Goal: Task Accomplishment & Management: Use online tool/utility

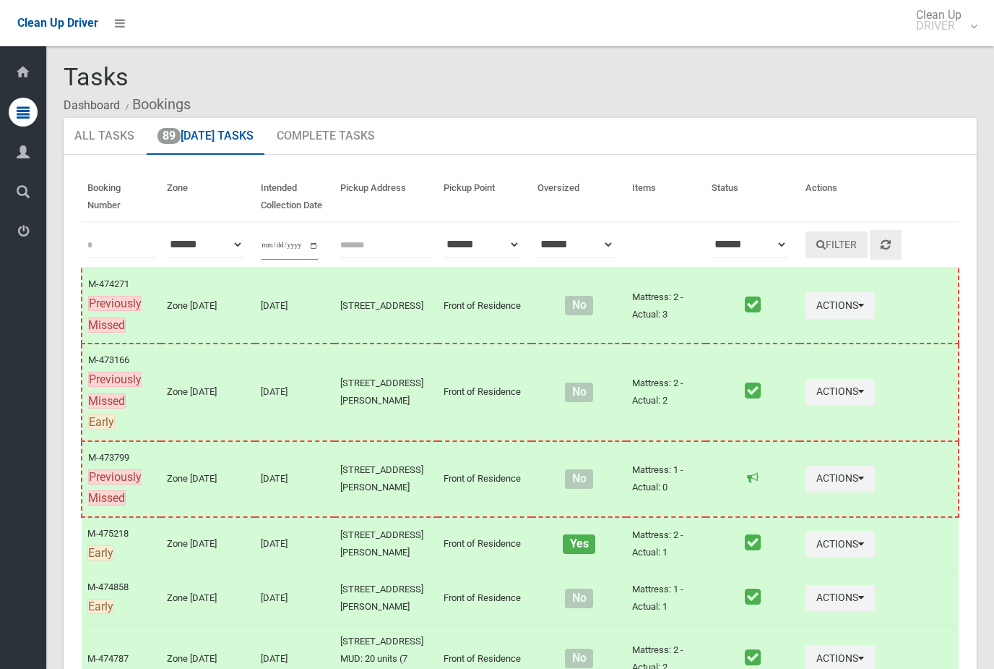
click at [306, 244] on input "**********" at bounding box center [290, 246] width 58 height 27
type input "**********"
click at [838, 236] on button "Filter" at bounding box center [837, 244] width 62 height 27
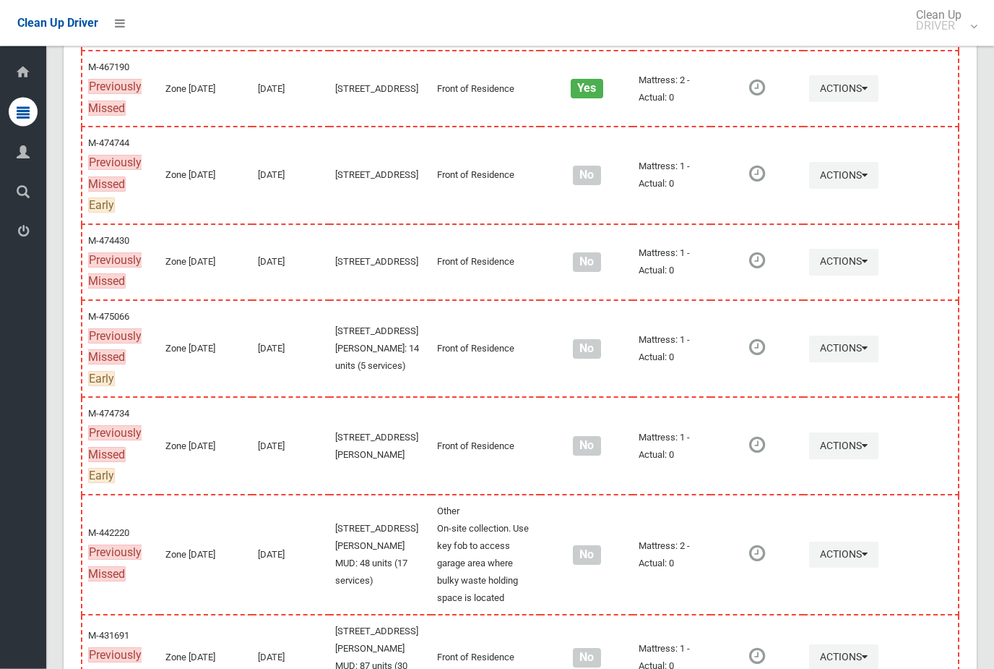
scroll to position [973, 0]
click at [858, 189] on button "Actions" at bounding box center [843, 175] width 69 height 27
click at [807, 222] on link "Complete Booking" at bounding box center [792, 207] width 172 height 29
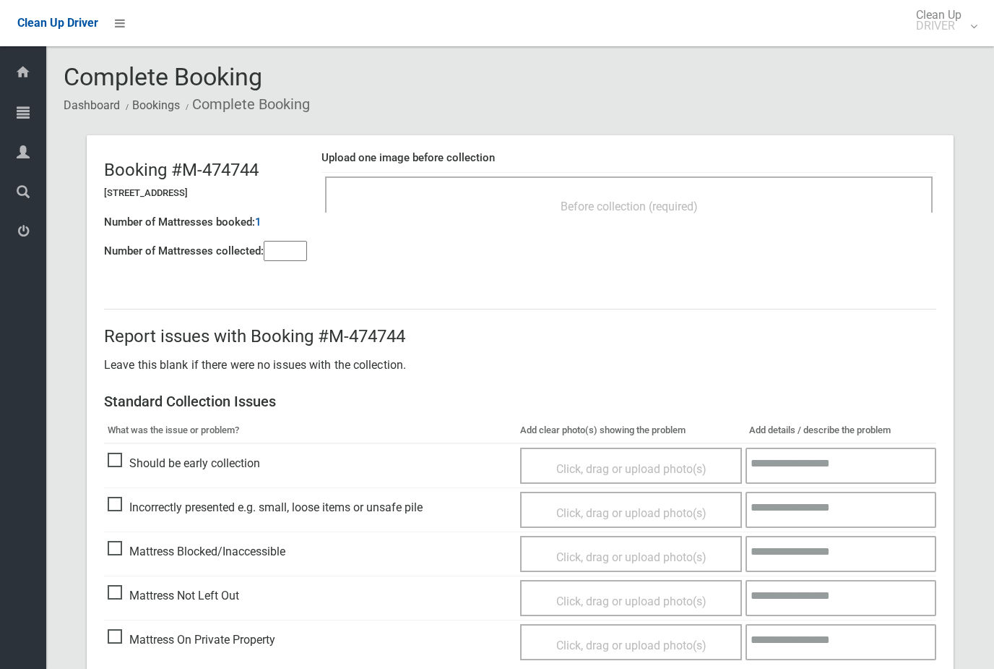
click at [295, 248] on input"] "number" at bounding box center [285, 251] width 43 height 20
type input"] "*"
click at [505, 214] on div "Before collection (required)" at bounding box center [629, 205] width 576 height 27
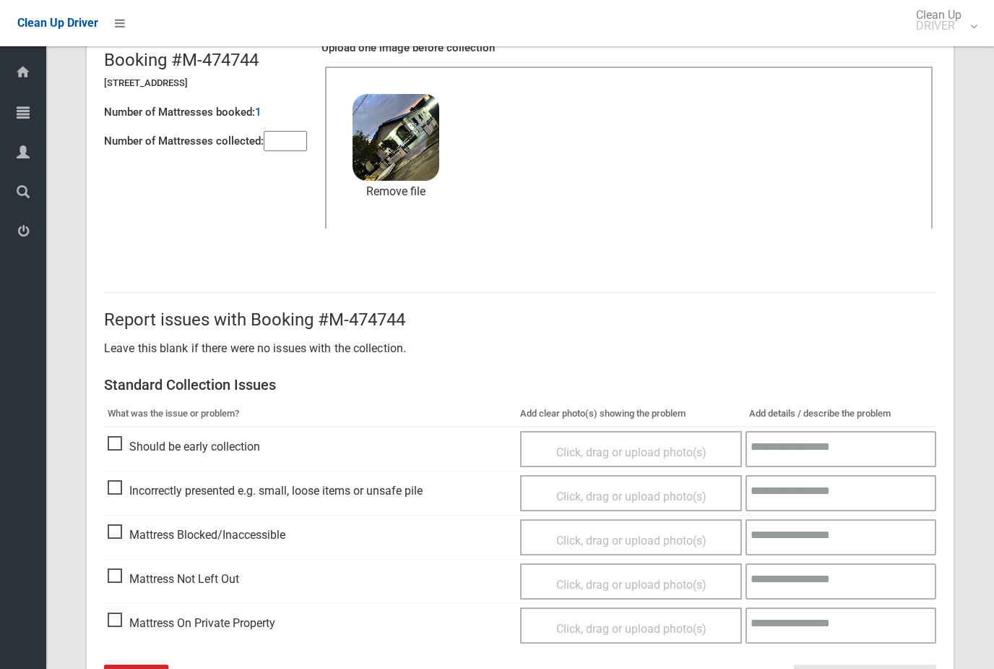
scroll to position [157, 0]
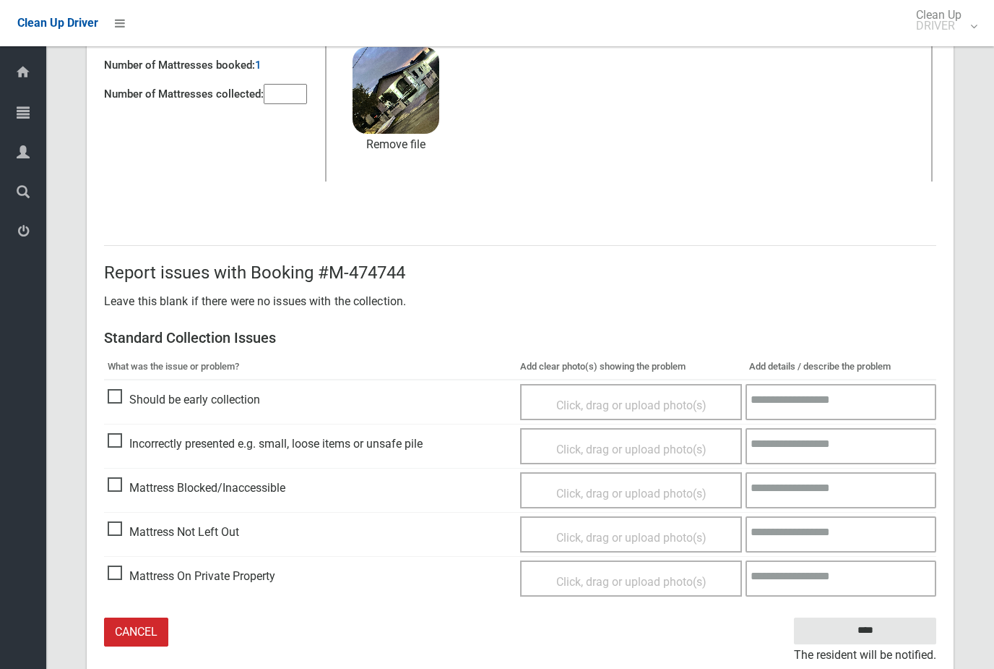
click at [892, 631] on input "****" at bounding box center [865, 630] width 142 height 27
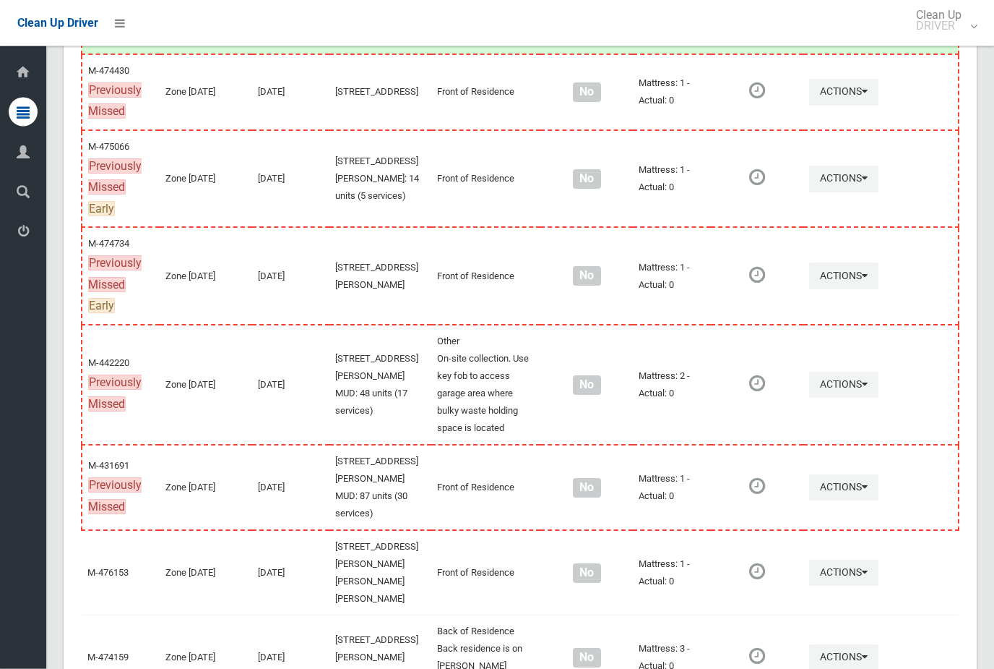
scroll to position [1143, 0]
click at [842, 193] on button "Actions" at bounding box center [843, 179] width 69 height 27
click at [826, 226] on link "Complete Booking" at bounding box center [792, 211] width 172 height 29
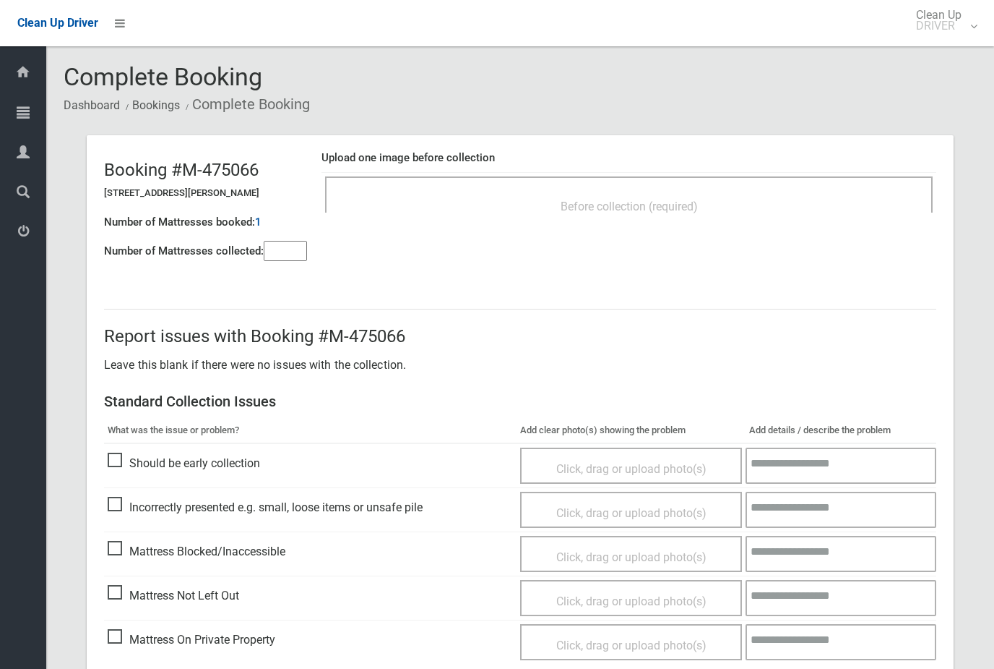
click at [287, 252] on input"] "number" at bounding box center [285, 251] width 43 height 20
type input"] "*"
click at [569, 215] on div "Before collection (required)" at bounding box center [629, 205] width 576 height 27
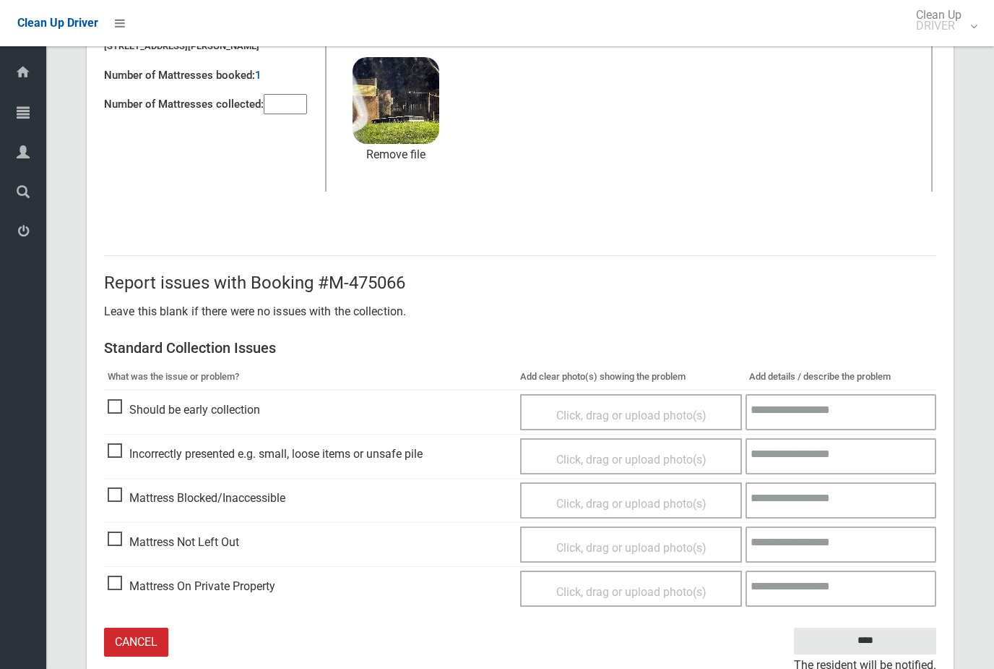
scroll to position [157, 0]
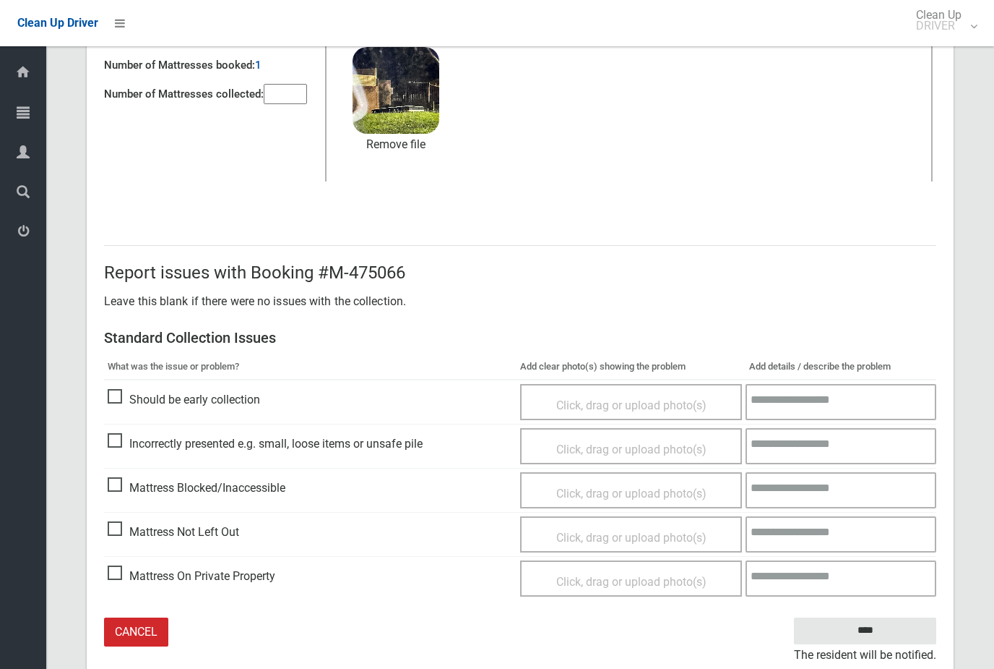
click at [910, 626] on input "****" at bounding box center [865, 630] width 142 height 27
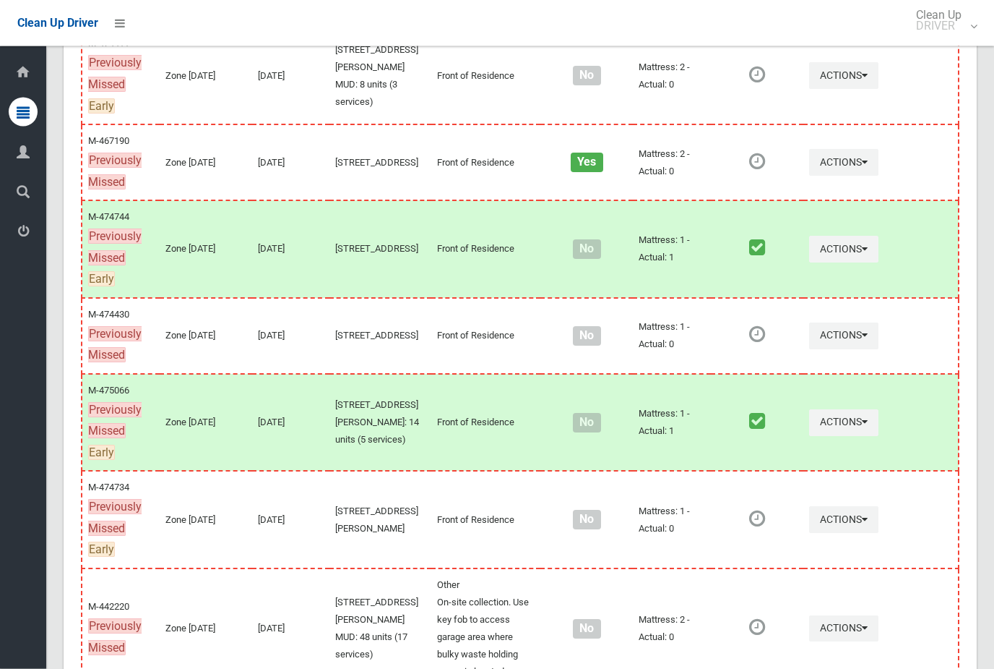
scroll to position [900, 0]
click at [862, 167] on icon "button" at bounding box center [865, 162] width 6 height 10
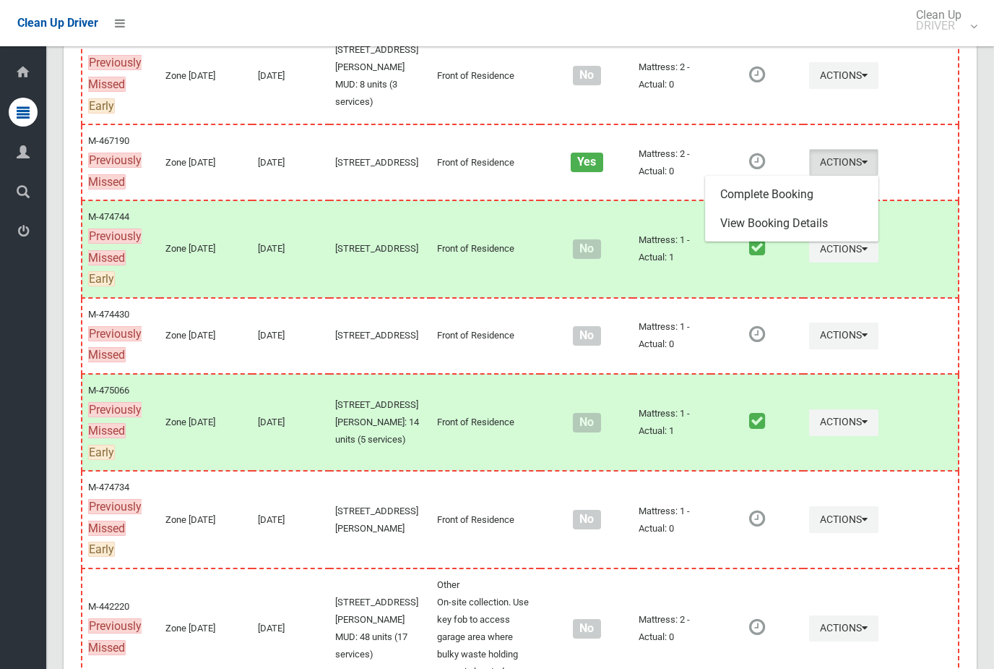
click at [806, 209] on link "Complete Booking" at bounding box center [792, 194] width 172 height 29
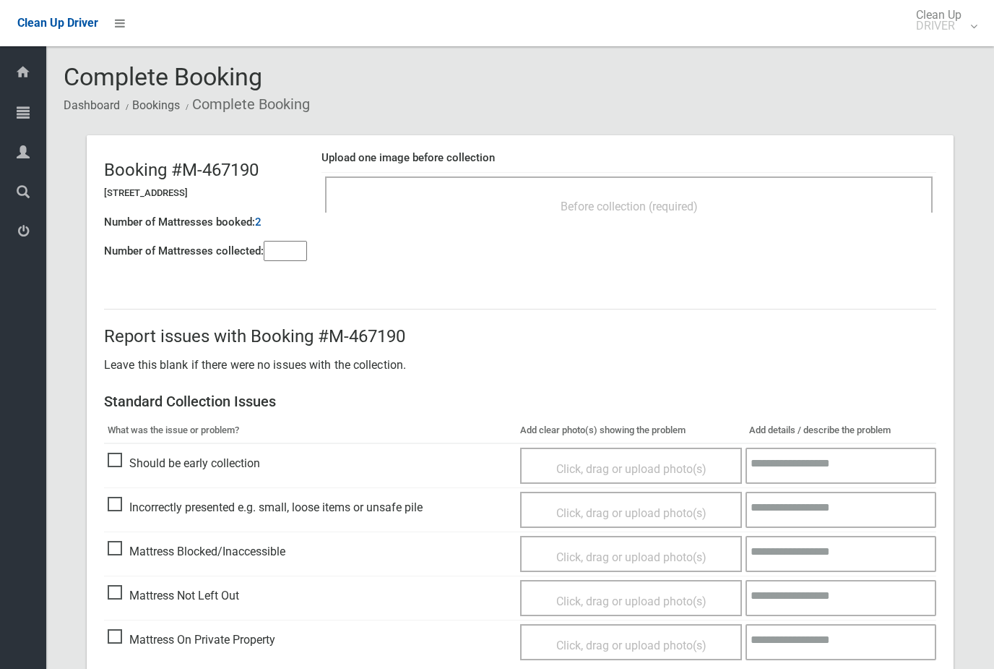
click at [296, 252] on input"] "number" at bounding box center [285, 251] width 43 height 20
type input"] "*"
click at [566, 205] on span "Before collection (required)" at bounding box center [629, 206] width 137 height 14
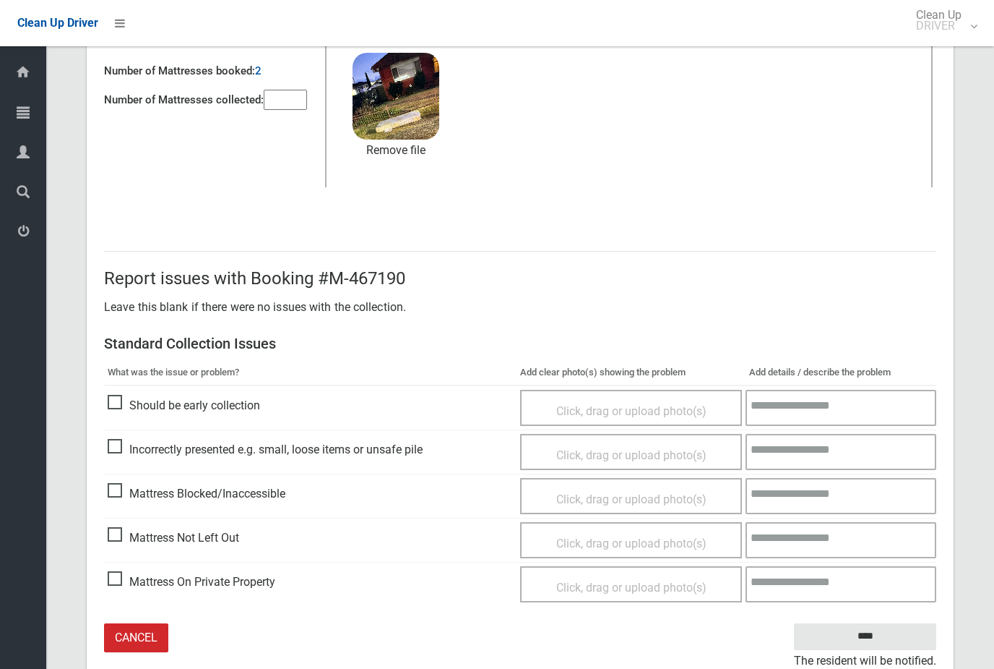
scroll to position [157, 0]
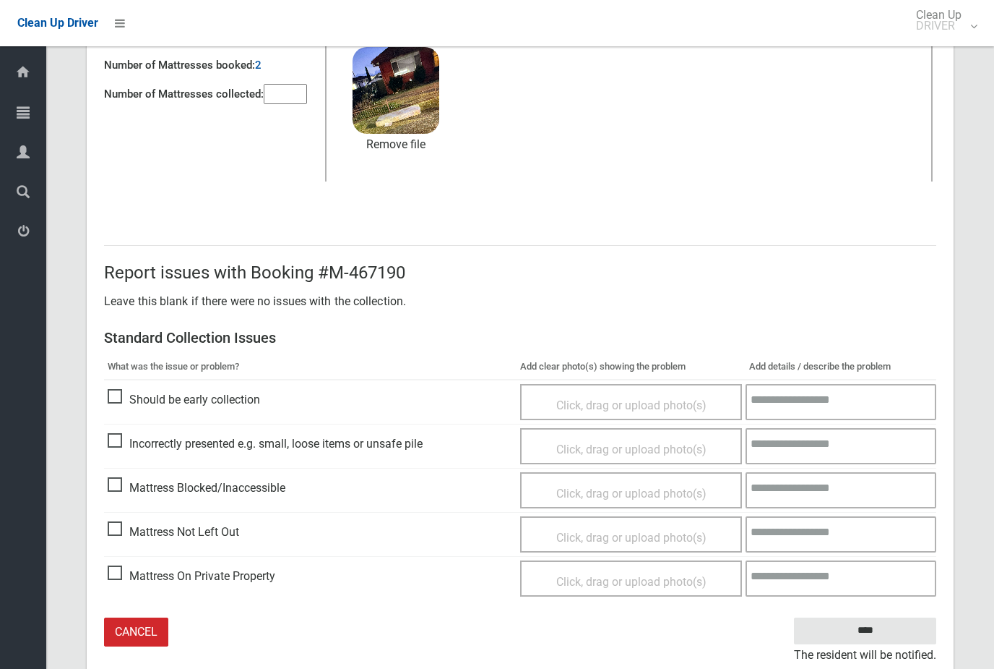
click at [910, 630] on input "****" at bounding box center [865, 630] width 142 height 27
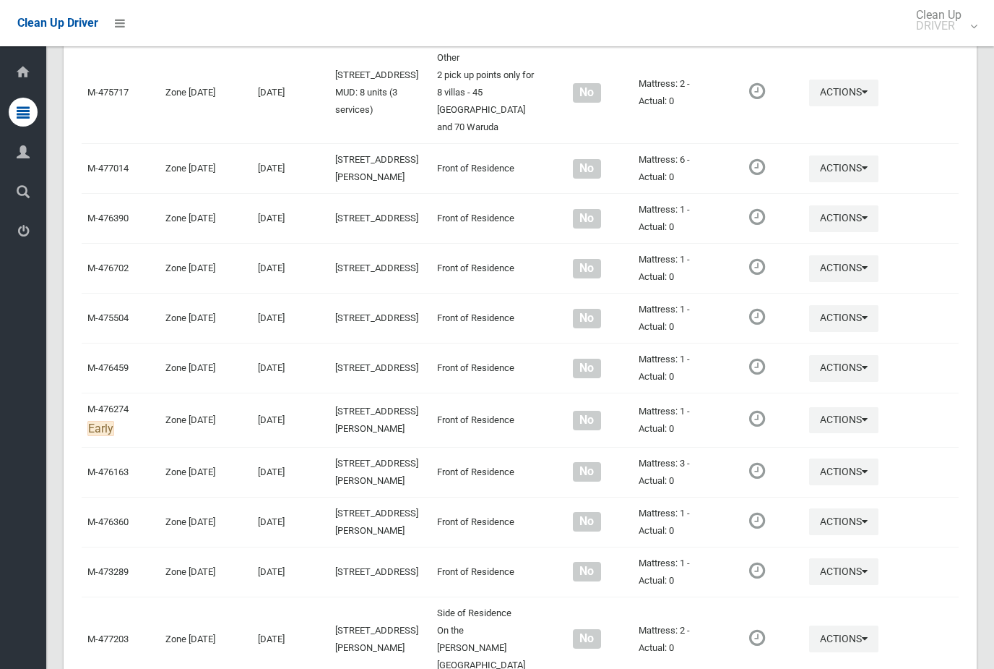
scroll to position [6697, 0]
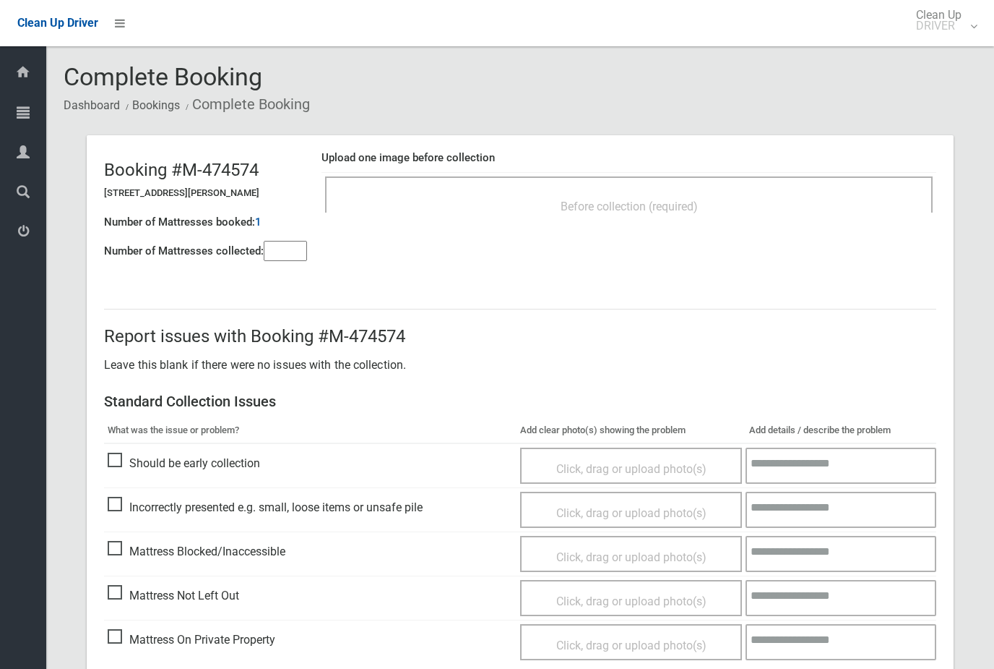
click at [297, 257] on input"] "number" at bounding box center [285, 251] width 43 height 20
type input"] "*"
click at [533, 202] on div "Before collection (required)" at bounding box center [629, 205] width 576 height 27
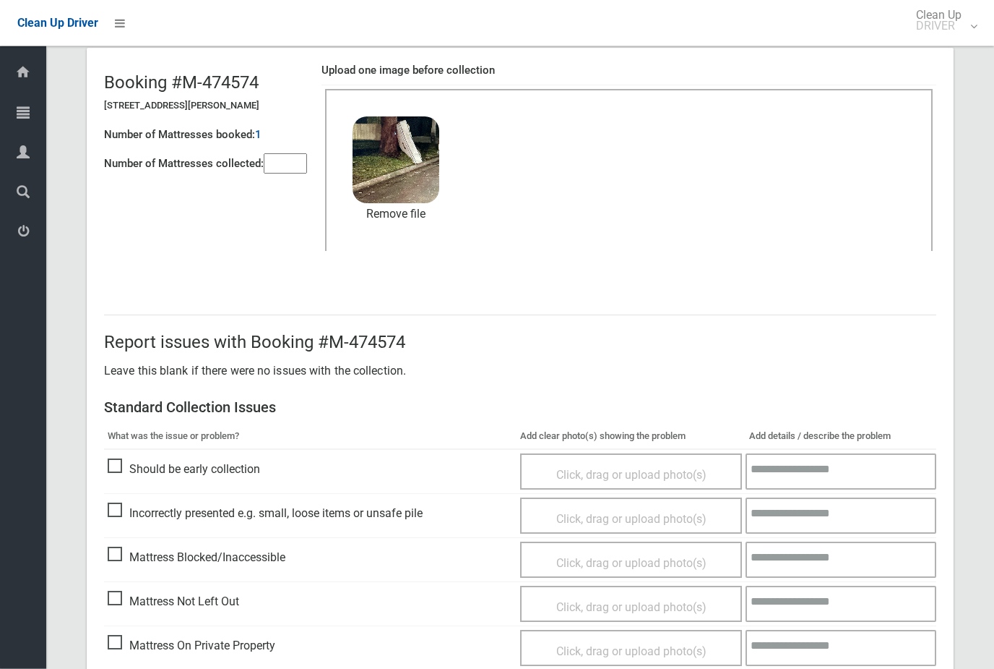
scroll to position [157, 0]
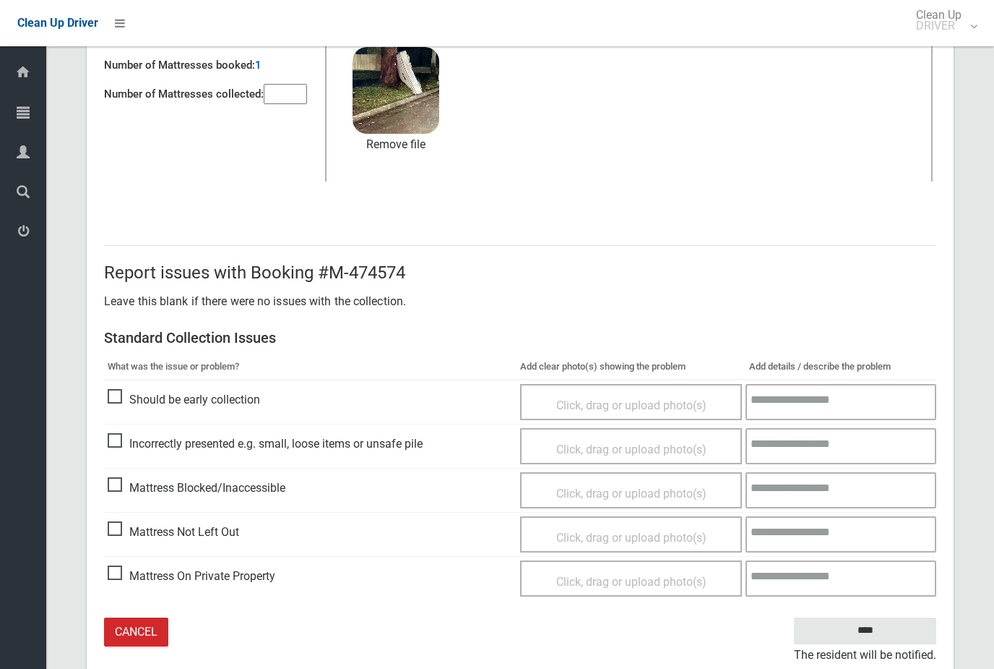
click at [890, 632] on input "****" at bounding box center [865, 630] width 142 height 27
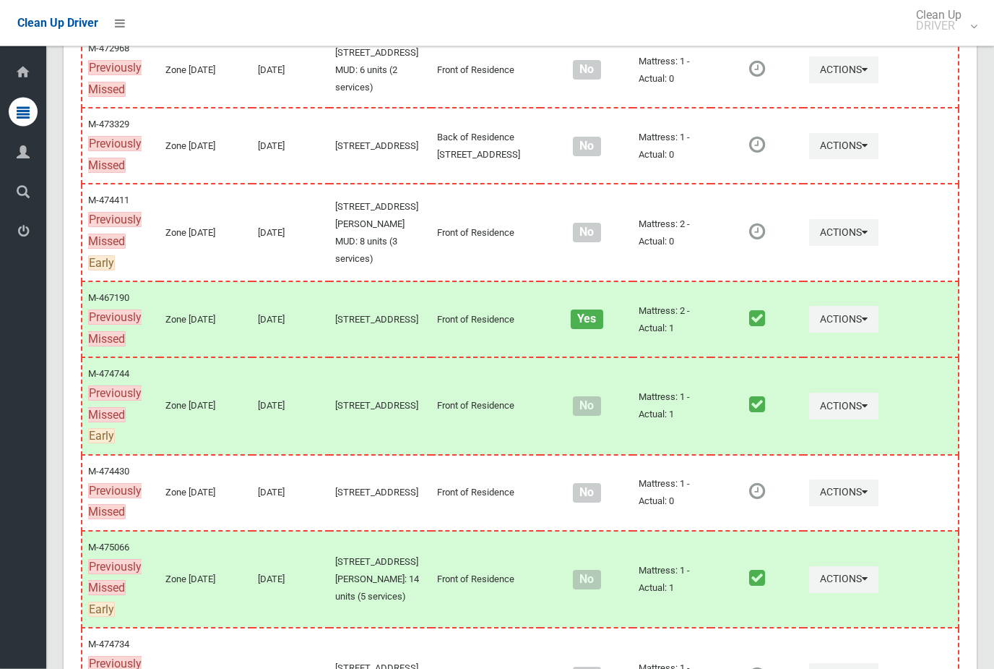
scroll to position [851, 0]
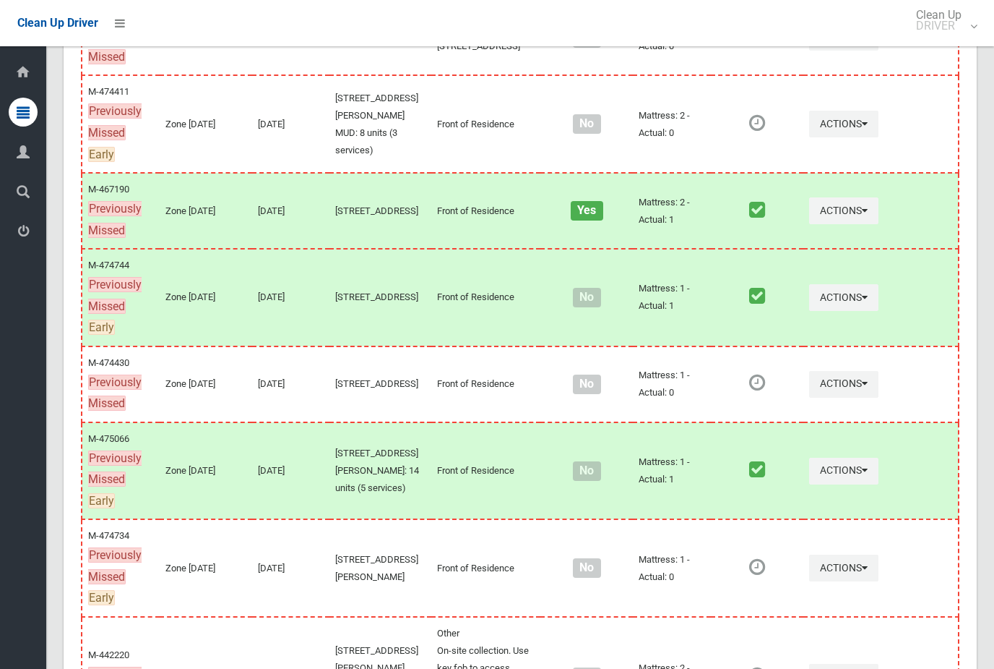
click at [846, 137] on button "Actions" at bounding box center [843, 124] width 69 height 27
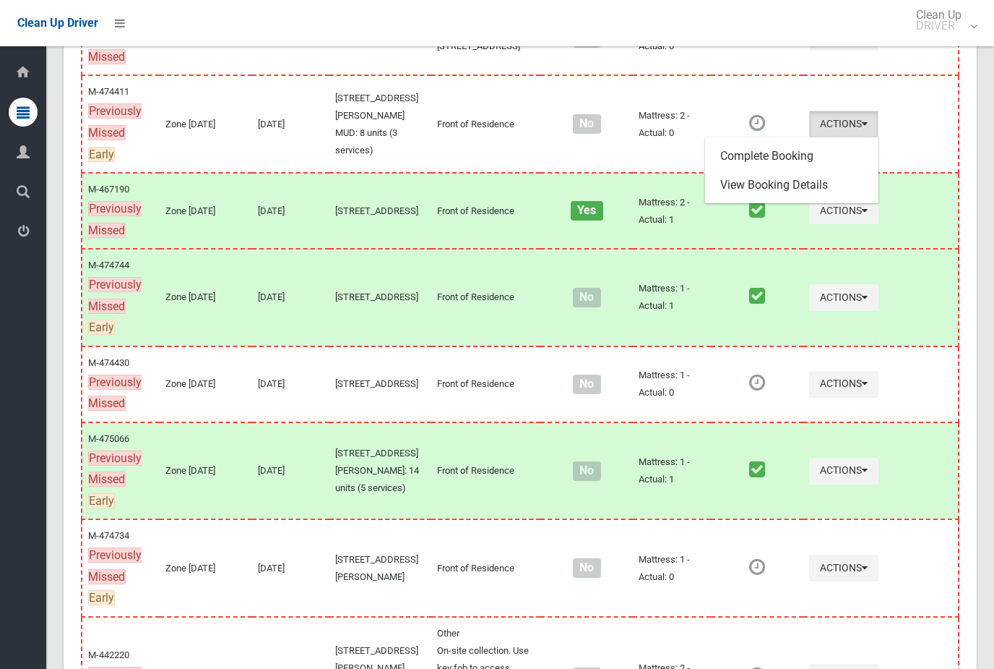
click at [799, 171] on link "Complete Booking" at bounding box center [792, 156] width 172 height 29
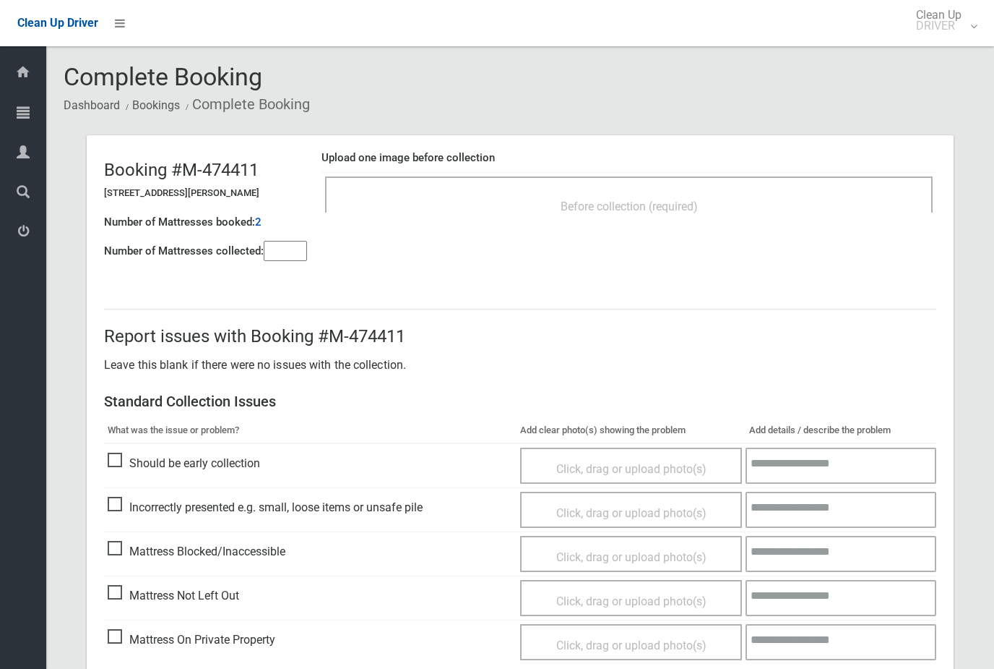
click at [291, 245] on input"] "number" at bounding box center [285, 251] width 43 height 20
type input"] "*"
click at [474, 265] on header "Booking #M-474411 [STREET_ADDRESS][PERSON_NAME] Number of Mattresses booked: 2 …" at bounding box center [520, 204] width 867 height 139
click at [630, 217] on div "Before collection (required)" at bounding box center [629, 205] width 576 height 27
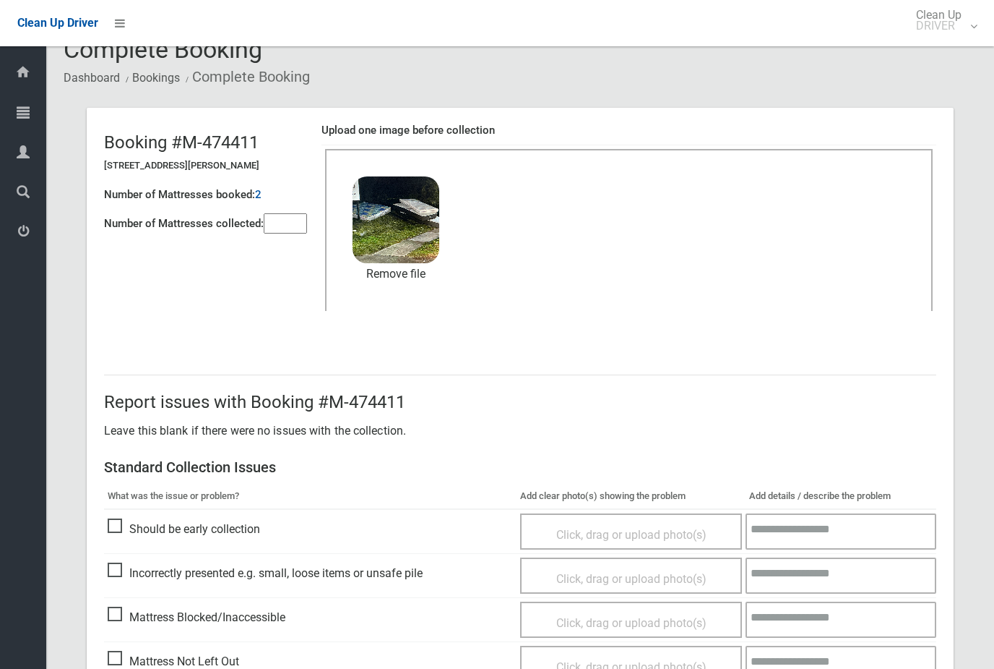
scroll to position [157, 0]
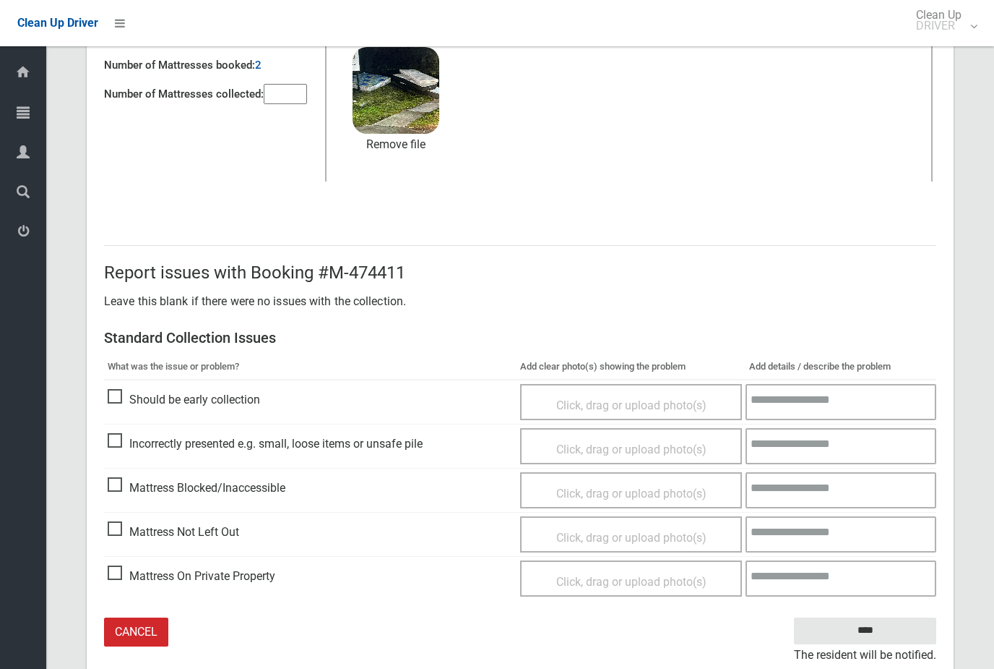
click at [917, 630] on input "****" at bounding box center [865, 630] width 142 height 27
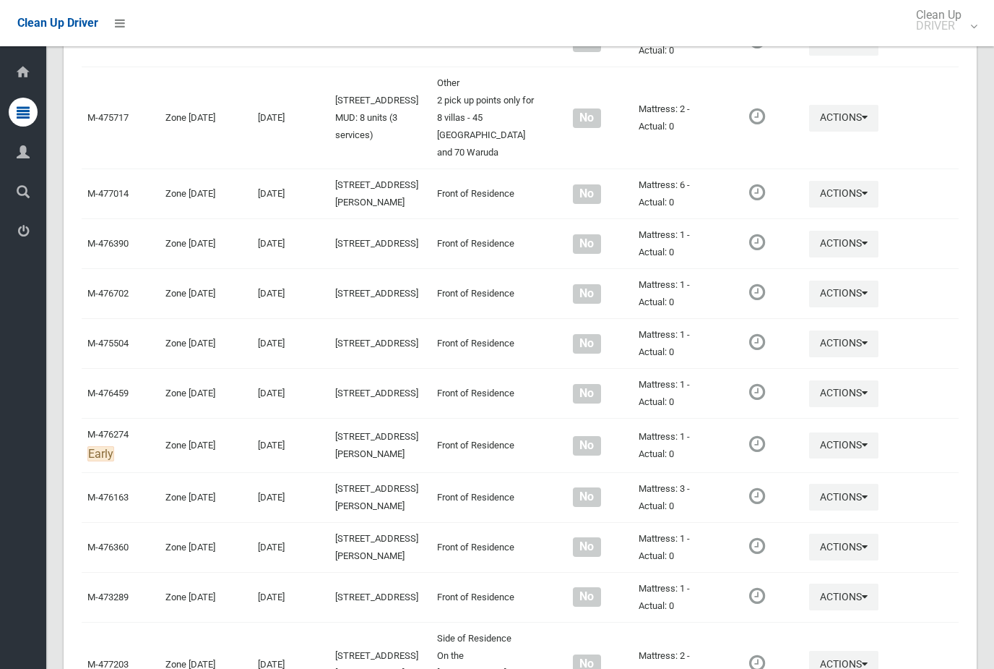
scroll to position [6676, 0]
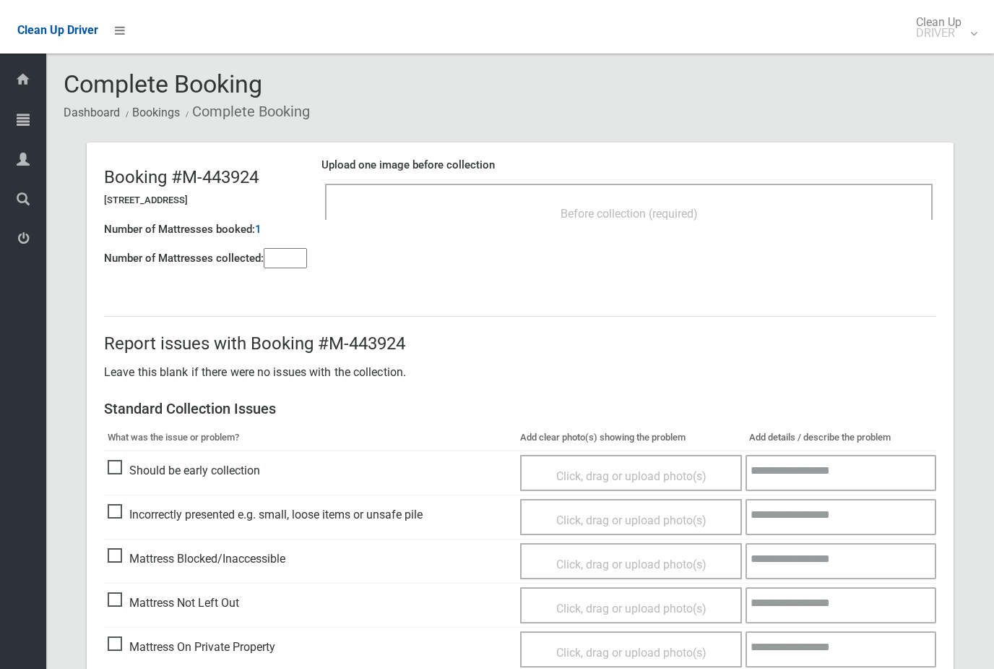
scroll to position [63, 0]
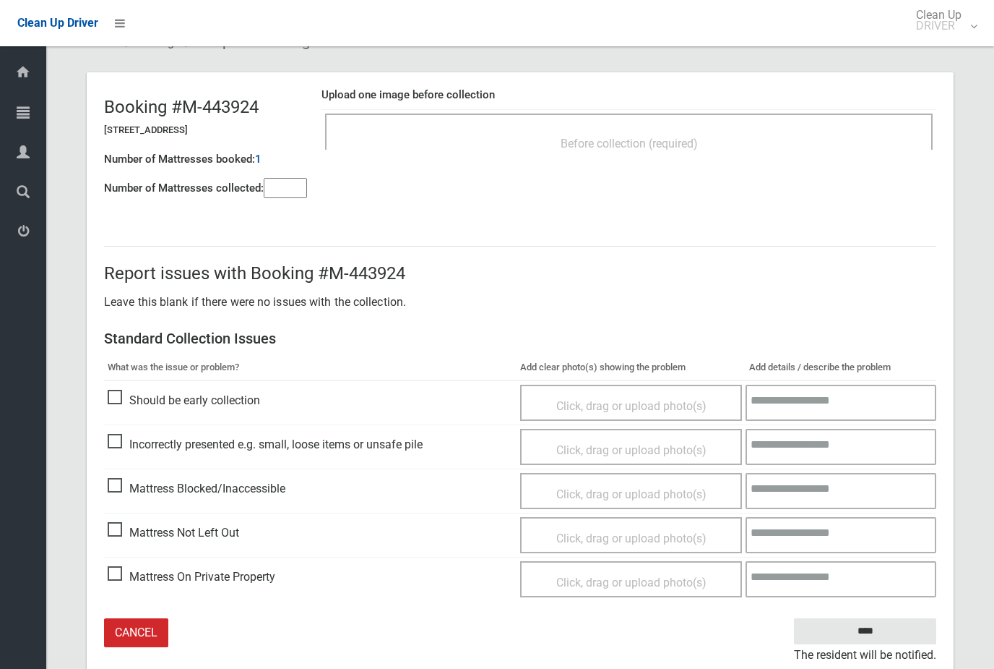
click at [157, 635] on link "Cancel" at bounding box center [136, 633] width 64 height 30
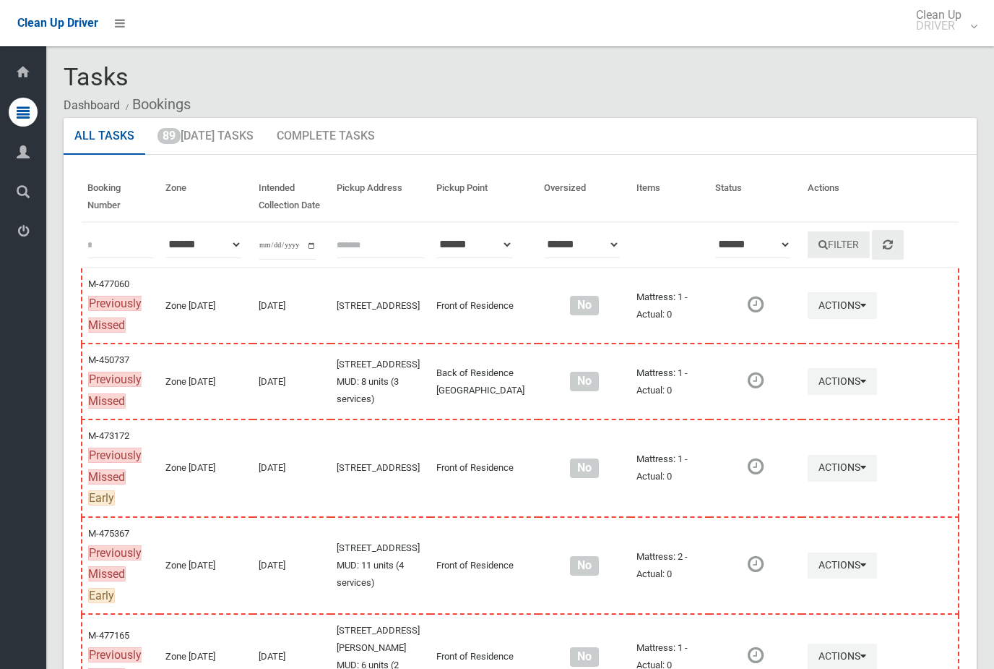
click at [222, 134] on link "89 [DATE] Tasks" at bounding box center [206, 137] width 118 height 38
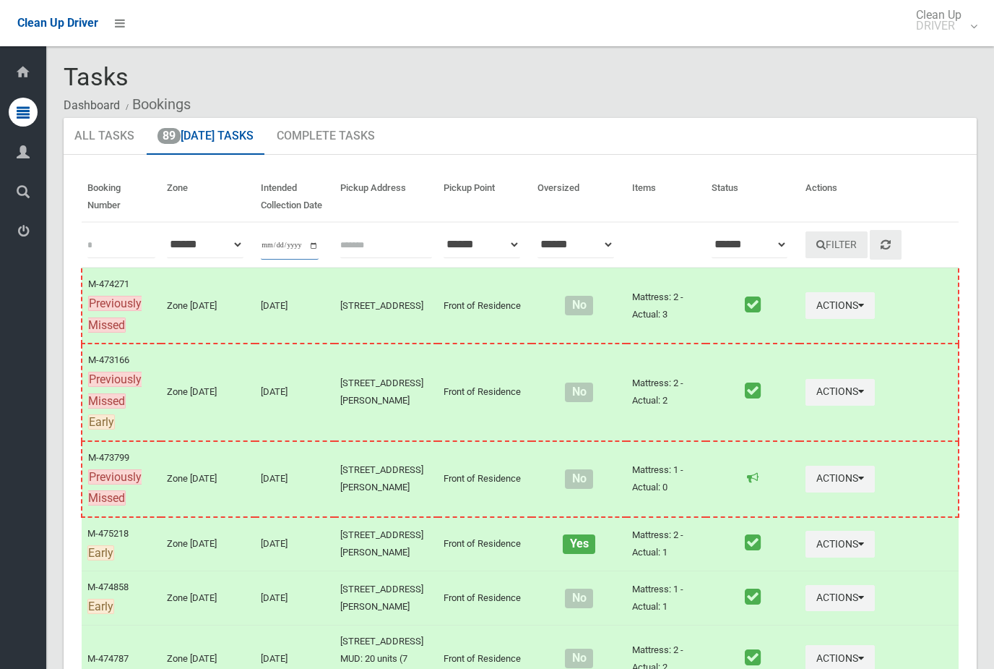
click at [306, 238] on input "**********" at bounding box center [290, 246] width 58 height 27
type input "**********"
click at [826, 247] on button "Filter" at bounding box center [837, 244] width 62 height 27
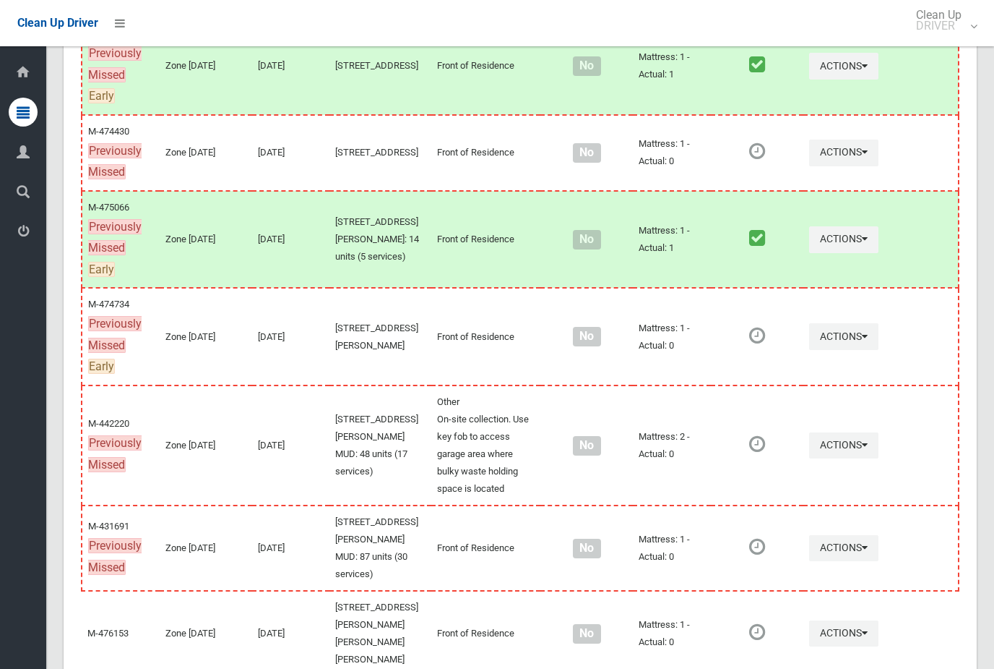
scroll to position [1080, 0]
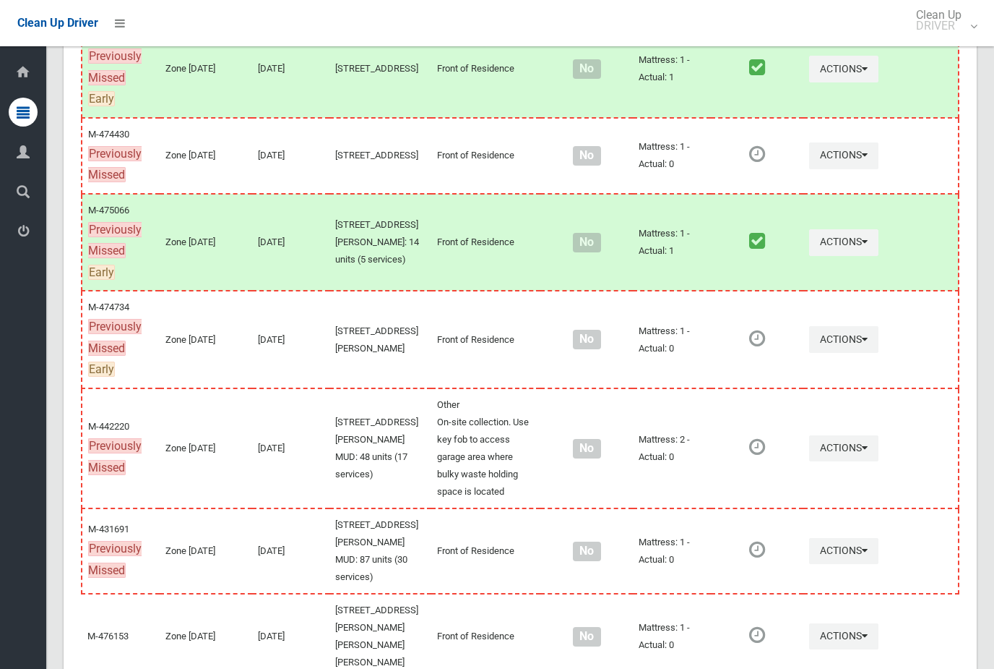
click at [861, 169] on button "Actions" at bounding box center [843, 155] width 69 height 27
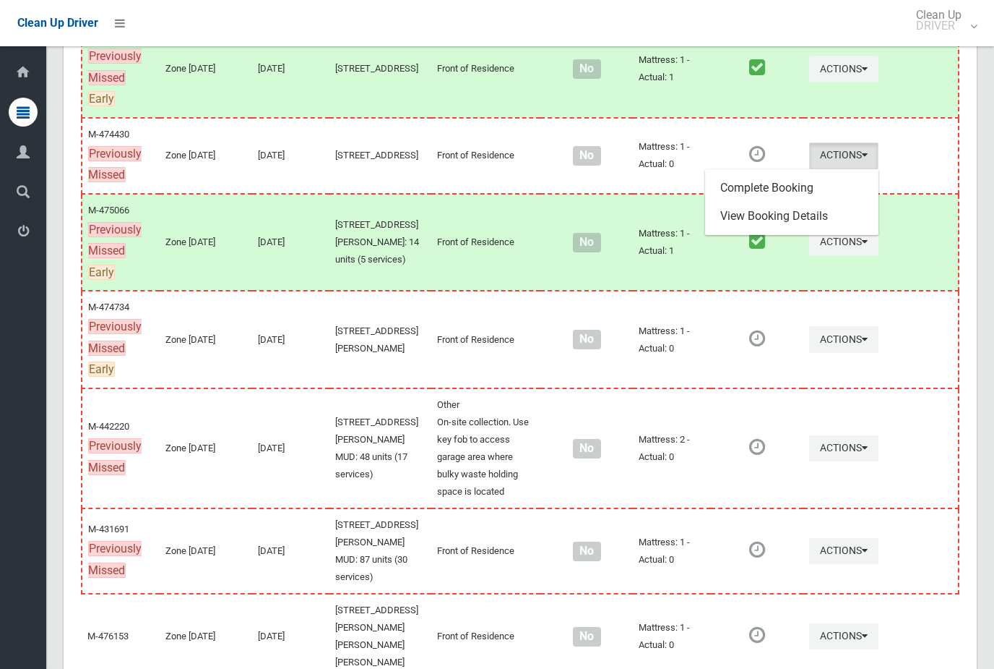
click at [827, 202] on link "Complete Booking" at bounding box center [792, 187] width 172 height 29
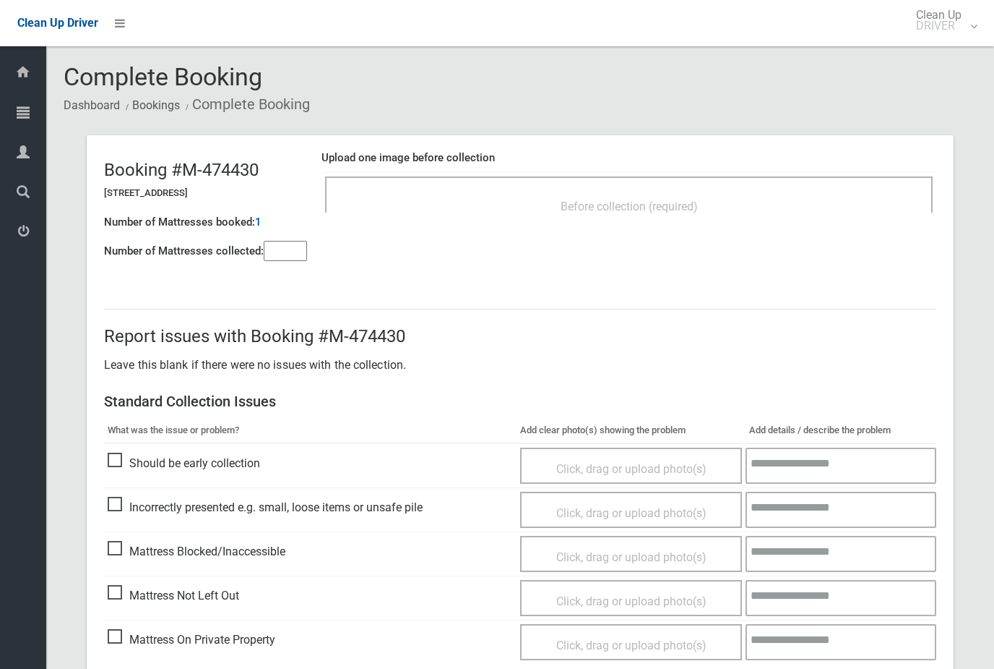
click at [268, 246] on input"] "number" at bounding box center [285, 251] width 43 height 20
type input"] "*"
click at [561, 202] on span "Before collection (required)" at bounding box center [629, 206] width 137 height 14
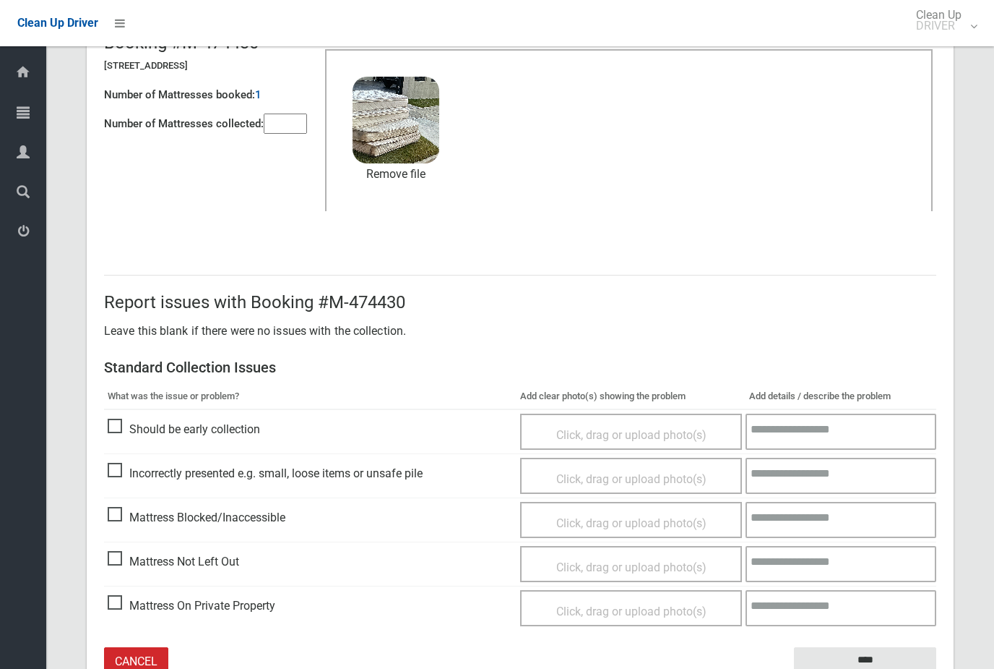
scroll to position [157, 0]
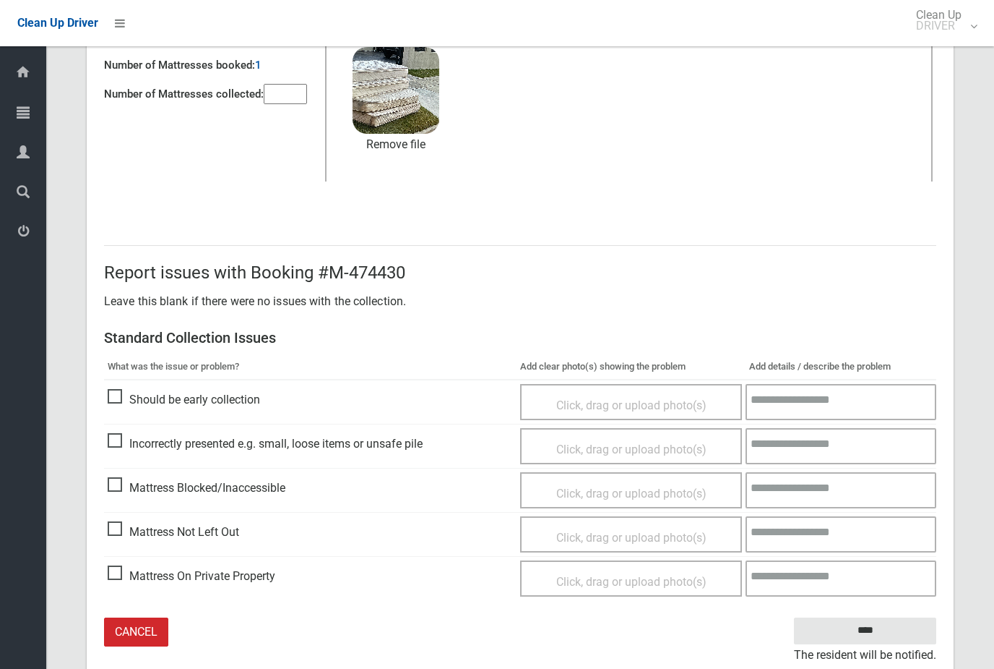
click at [880, 629] on input "****" at bounding box center [865, 630] width 142 height 27
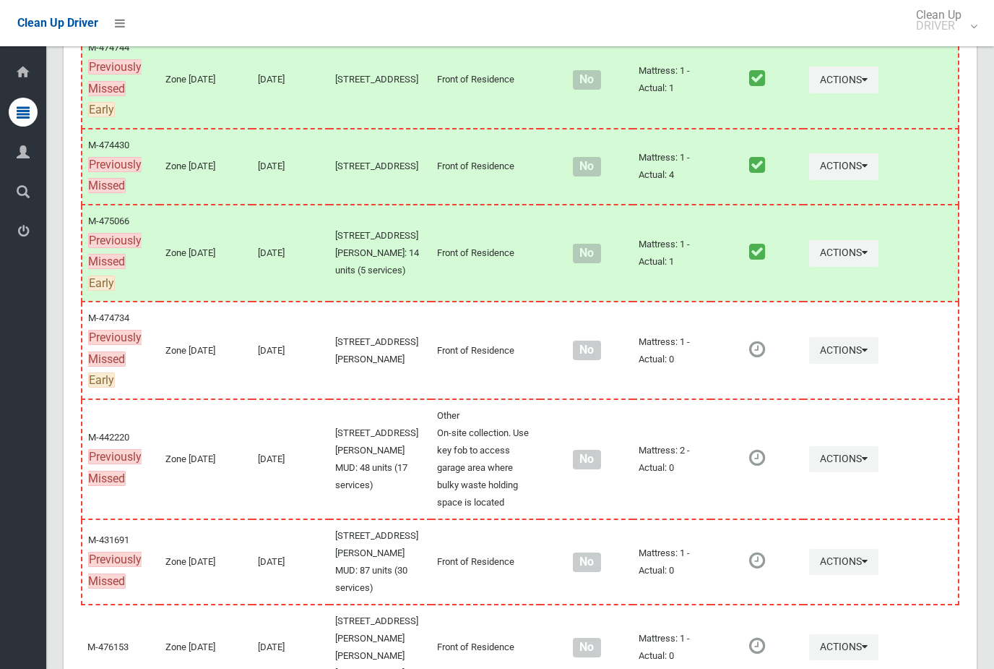
scroll to position [1099, 0]
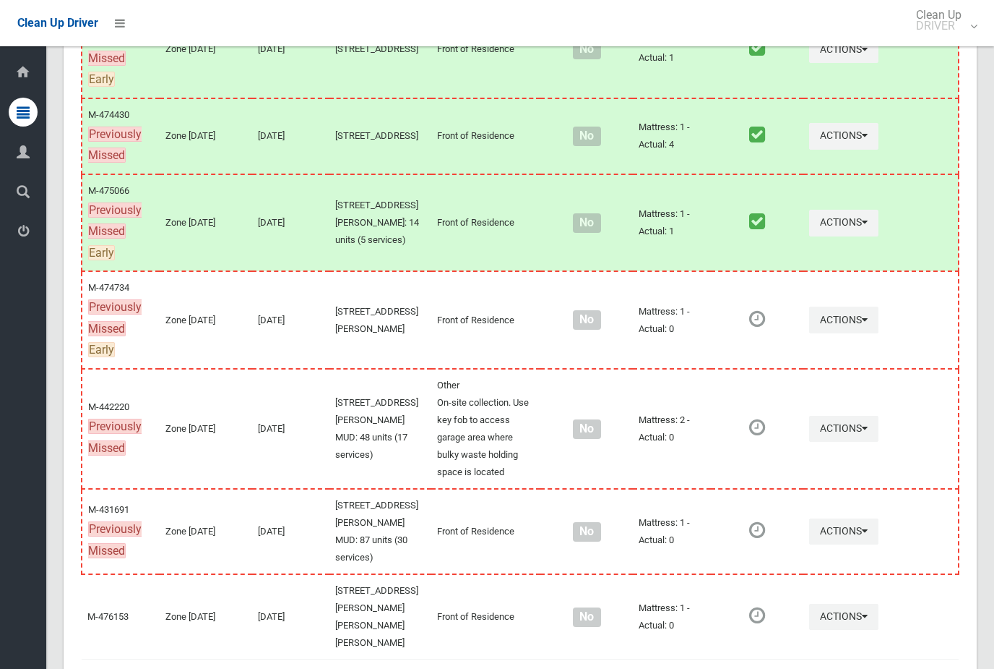
click at [848, 333] on button "Actions" at bounding box center [843, 319] width 69 height 27
click at [809, 366] on link "Complete Booking" at bounding box center [792, 352] width 172 height 29
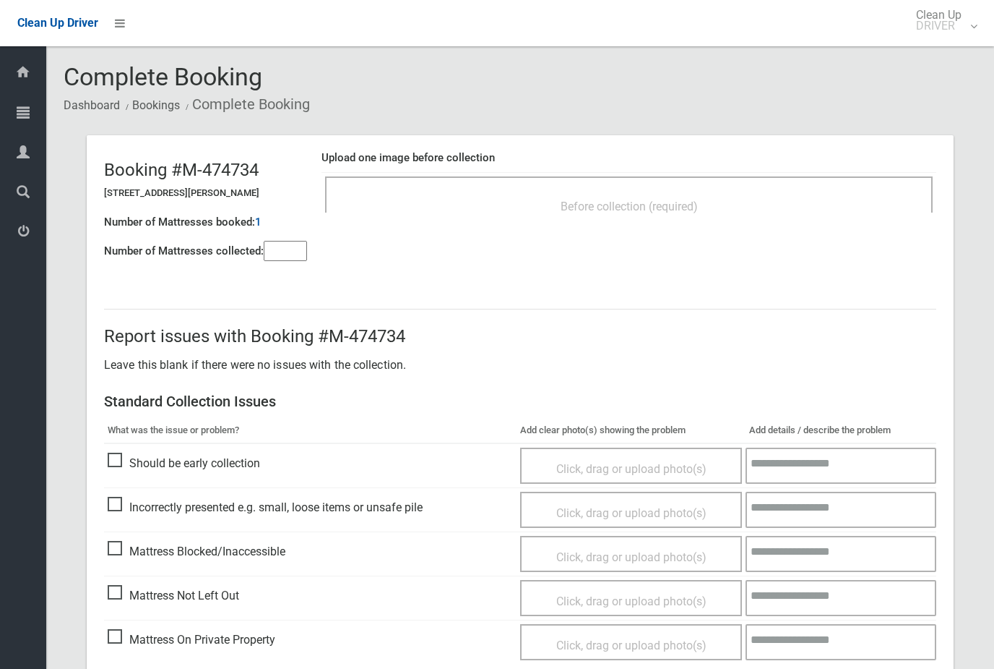
click at [280, 250] on input"] "number" at bounding box center [285, 251] width 43 height 20
type input"] "*"
click at [726, 205] on div "Before collection (required)" at bounding box center [629, 205] width 576 height 27
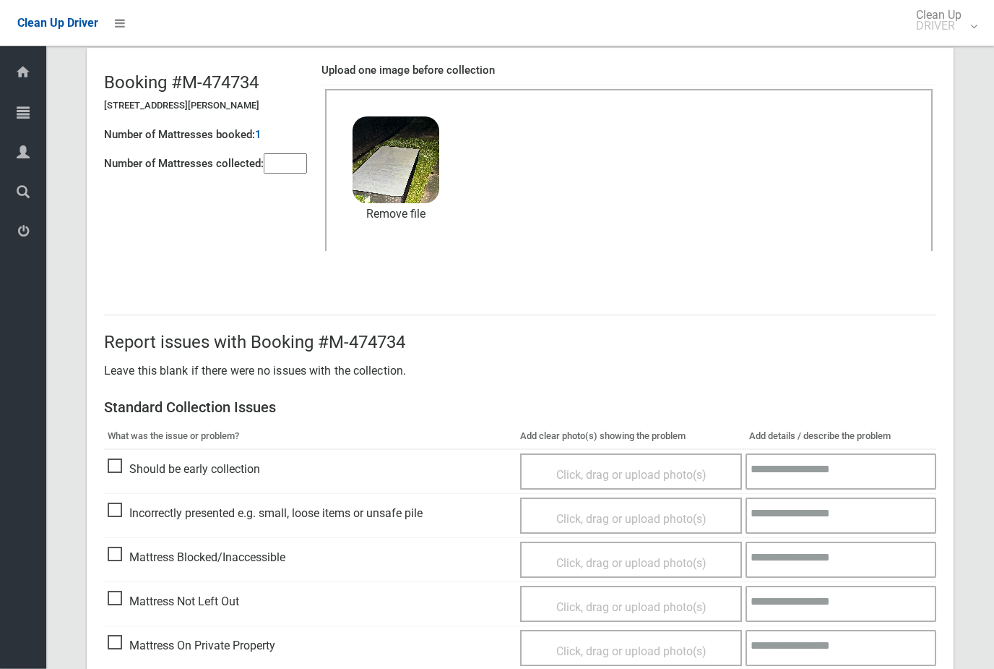
scroll to position [157, 0]
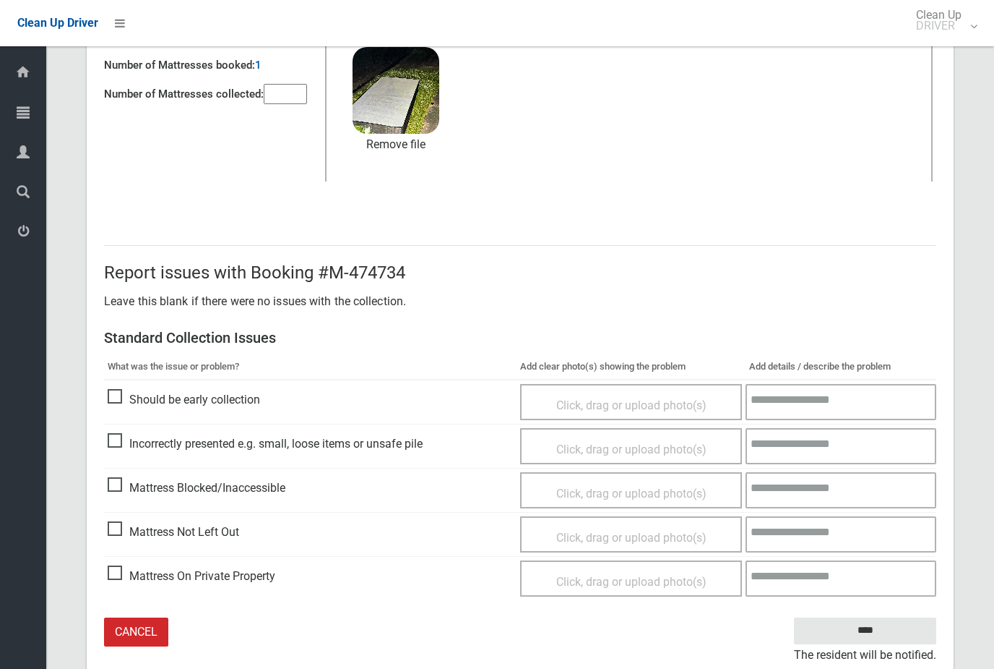
click at [887, 632] on input "****" at bounding box center [865, 630] width 142 height 27
